Goal: Information Seeking & Learning: Learn about a topic

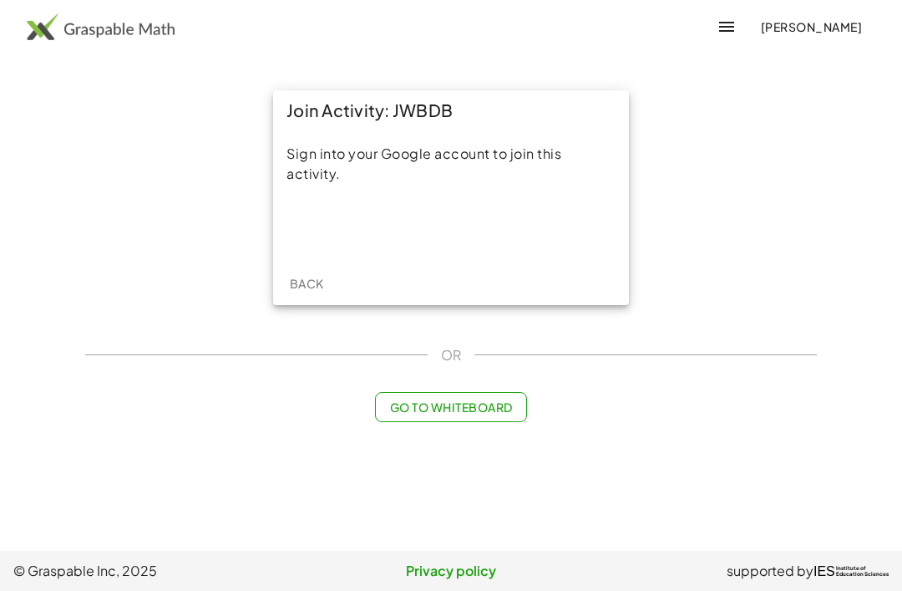
click at [485, 235] on div "Sign in with Google. Opens in new tab" at bounding box center [451, 227] width 154 height 37
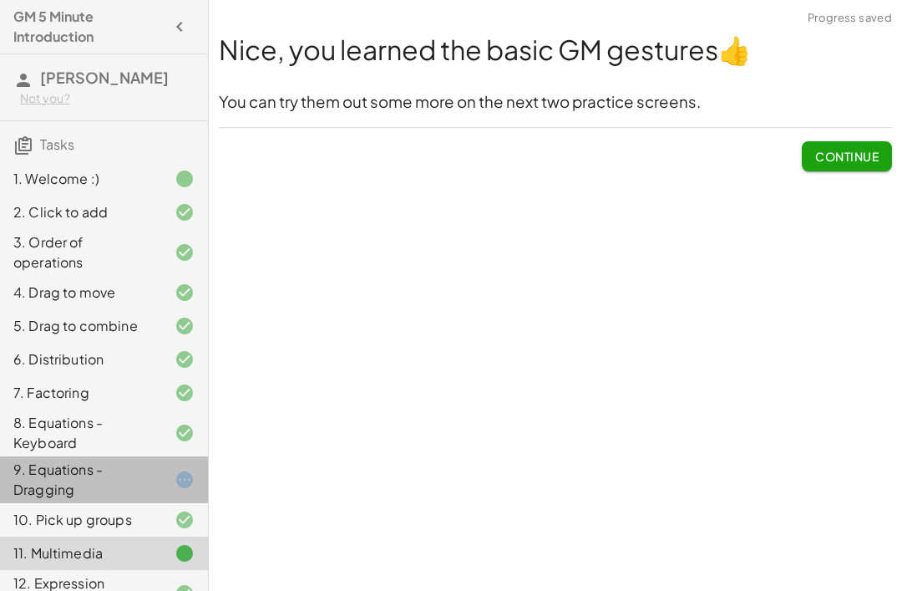
click at [39, 490] on div "9. Equations - Dragging" at bounding box center [80, 479] width 134 height 40
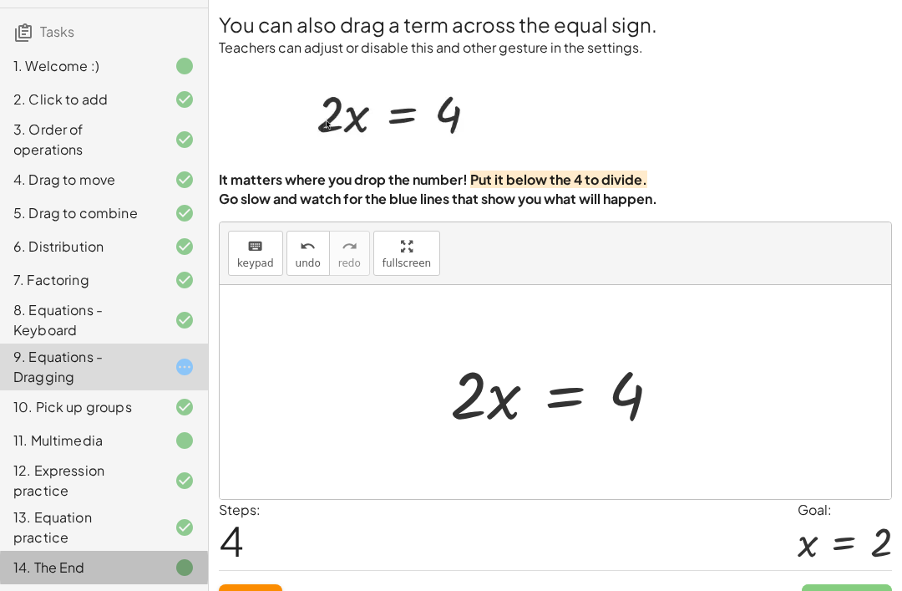
scroll to position [133, 0]
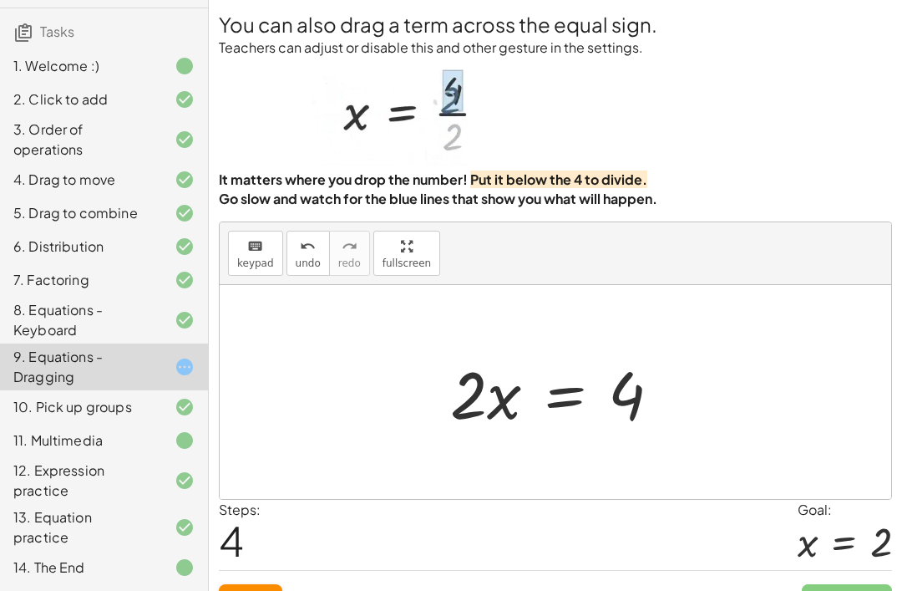
click at [130, 563] on div "14. The End" at bounding box center [80, 567] width 134 height 20
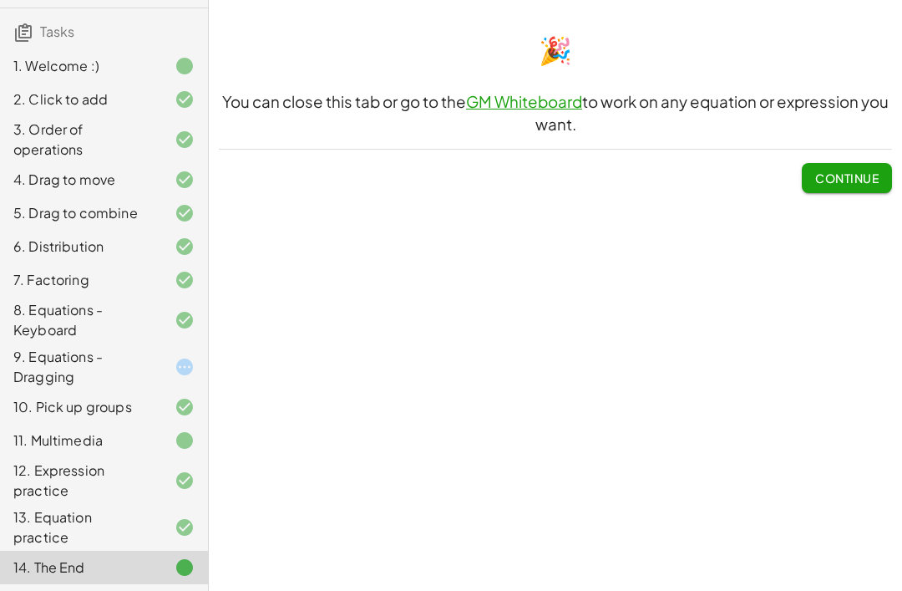
scroll to position [79, 0]
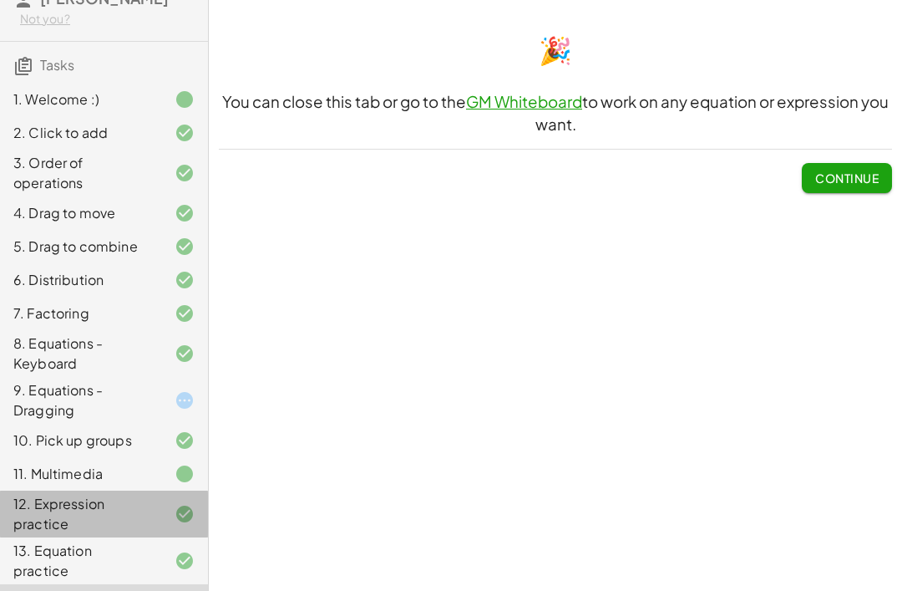
click at [38, 513] on div "12. Expression practice" at bounding box center [104, 513] width 208 height 47
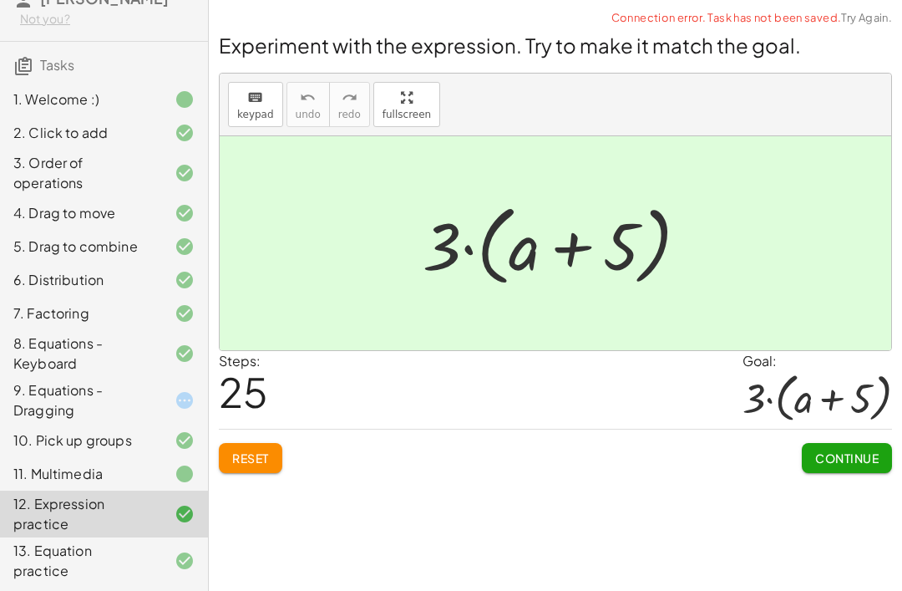
click at [60, 477] on div "11. Multimedia" at bounding box center [104, 473] width 208 height 33
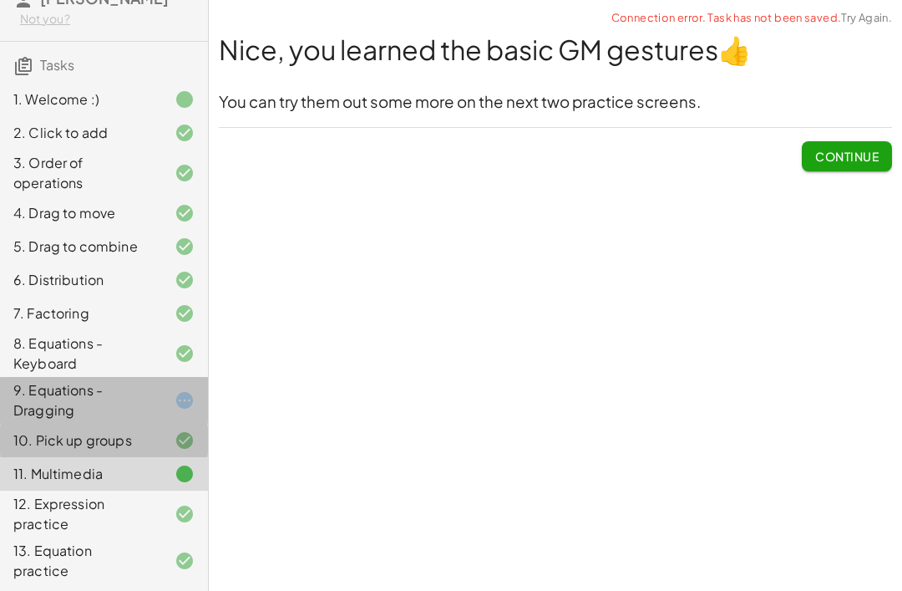
click at [46, 420] on div "9. Equations - Dragging" at bounding box center [80, 400] width 134 height 40
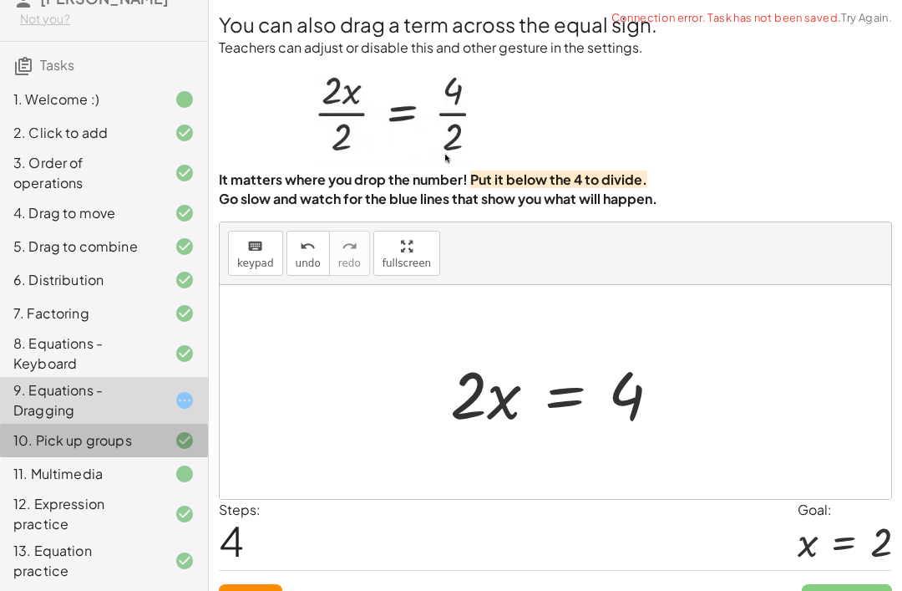
click at [38, 490] on div "11. Multimedia" at bounding box center [104, 473] width 208 height 33
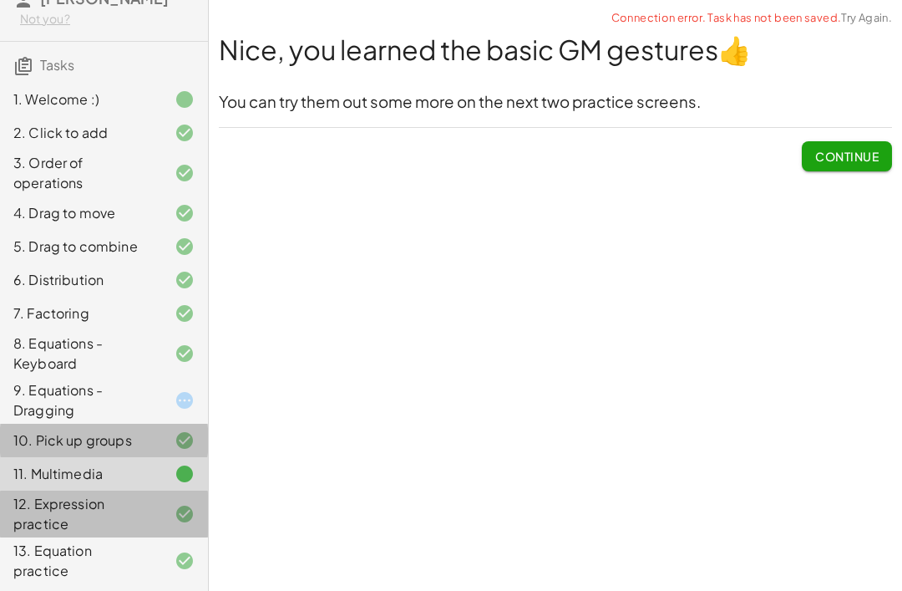
click at [25, 525] on div "12. Expression practice" at bounding box center [80, 514] width 134 height 40
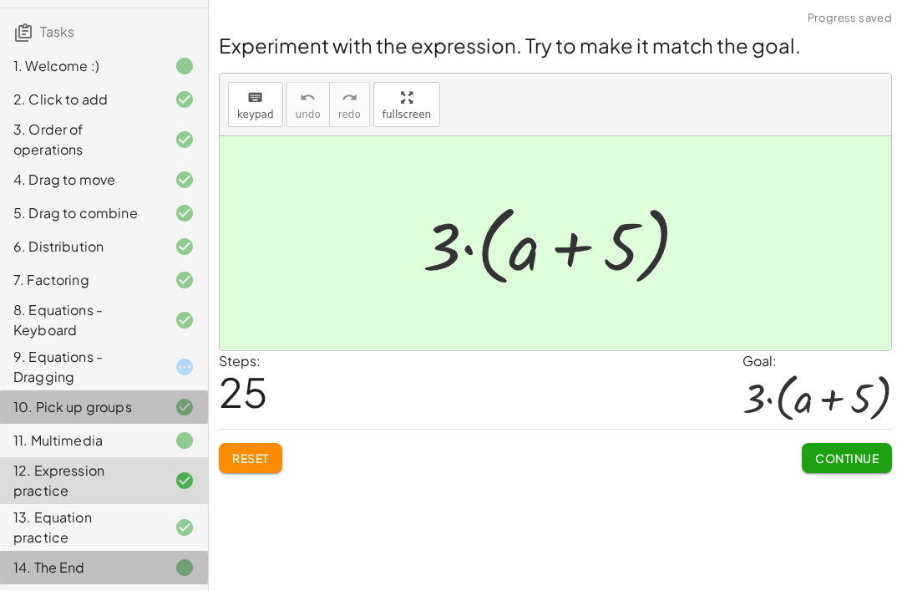
scroll to position [133, 0]
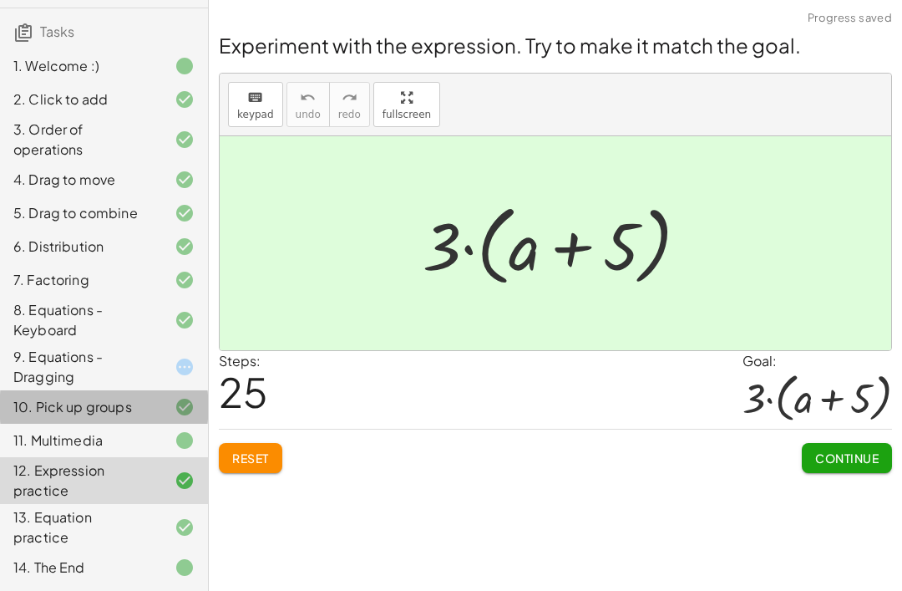
click at [43, 561] on div "14. The End" at bounding box center [80, 567] width 134 height 20
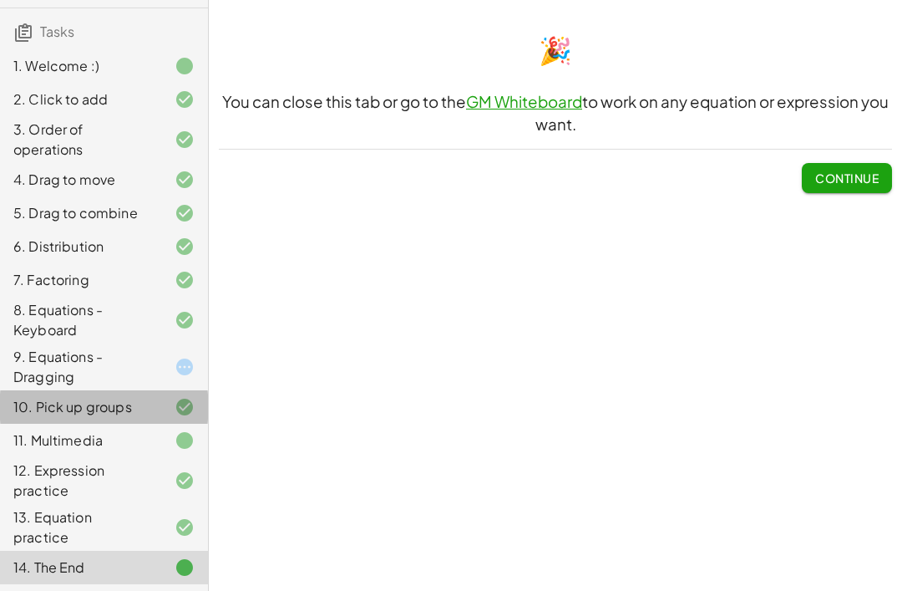
scroll to position [79, 0]
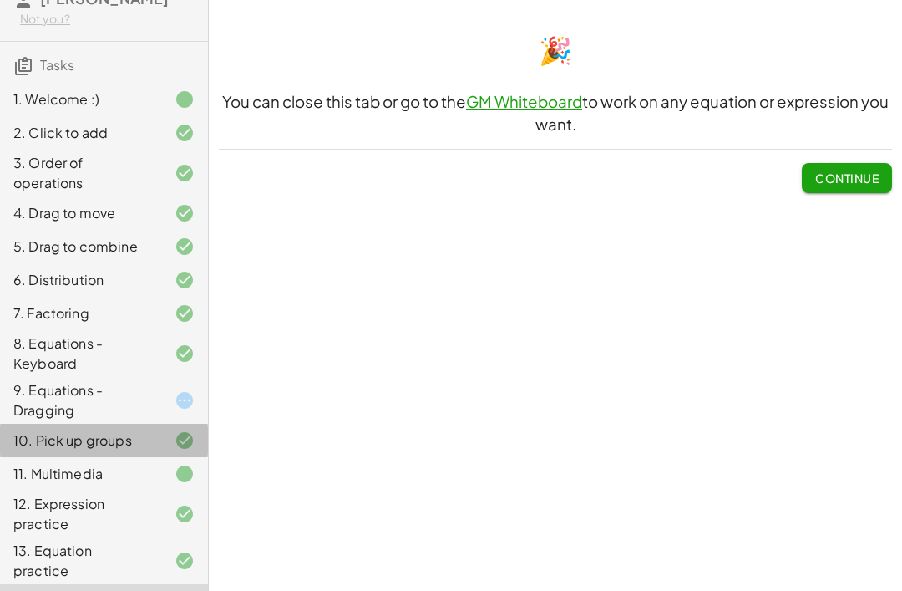
click at [850, 180] on span "Continue" at bounding box center [846, 177] width 63 height 15
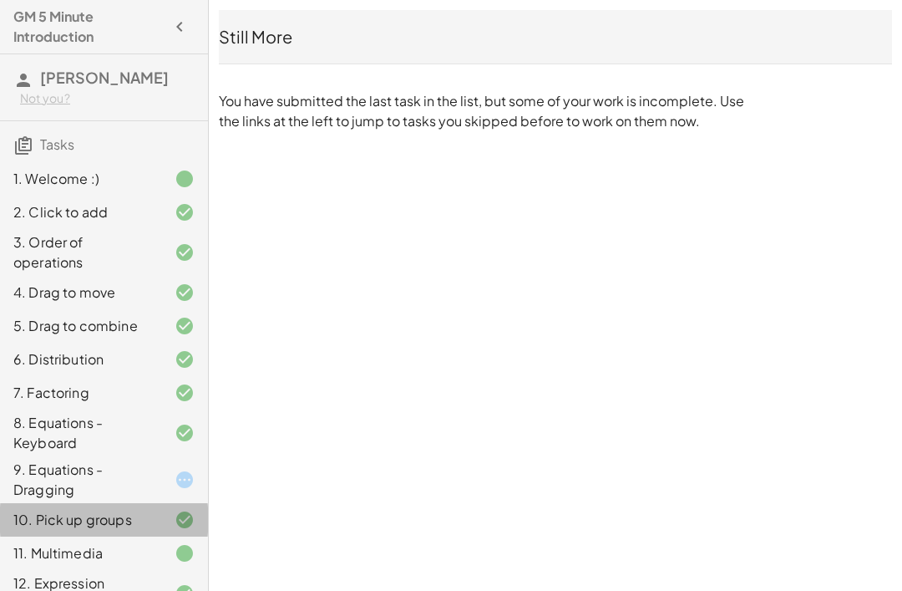
scroll to position [0, 0]
click at [60, 151] on h3 "Tasks" at bounding box center [104, 138] width 208 height 35
click at [38, 156] on h3 "Tasks" at bounding box center [104, 138] width 208 height 35
